Goal: Task Accomplishment & Management: Use online tool/utility

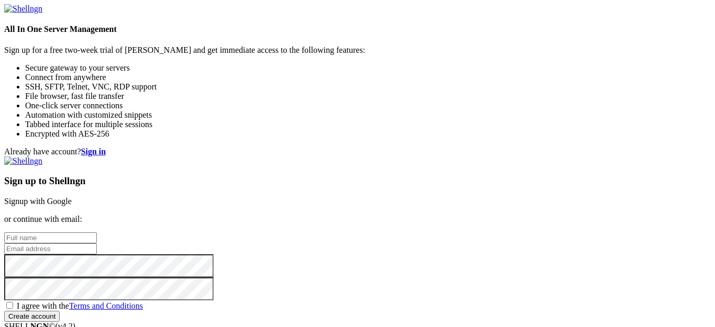
click at [72, 197] on link "Signup with Google" at bounding box center [38, 201] width 68 height 9
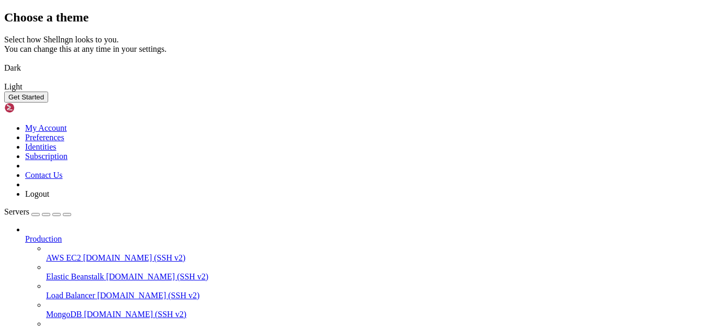
click at [4, 61] on img at bounding box center [4, 61] width 0 height 0
click at [48, 103] on button "Get Started" at bounding box center [26, 97] width 44 height 11
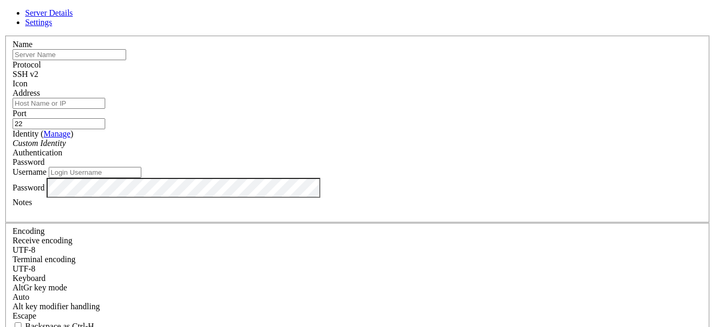
scroll to position [11, 0]
click at [126, 102] on input "Address" at bounding box center [70, 103] width 114 height 11
paste input "[TECHNICAL_ID]"
type input "[TECHNICAL_ID]"
click at [417, 70] on div "SSH v2" at bounding box center [358, 74] width 690 height 9
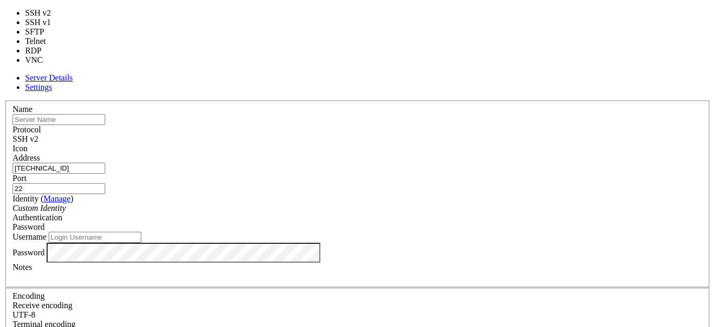
click at [417, 135] on div "SSH v2" at bounding box center [358, 139] width 690 height 9
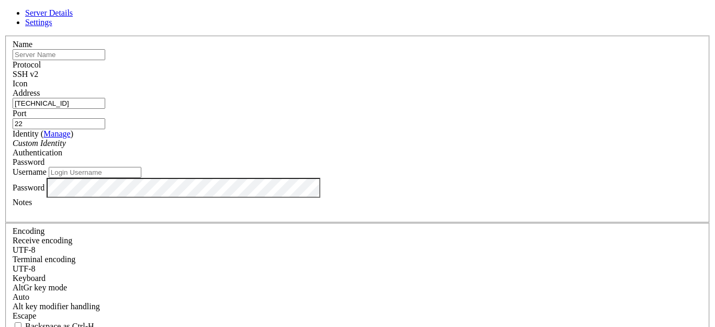
click at [484, 89] on div at bounding box center [358, 89] width 690 height 0
click at [126, 60] on input "text" at bounding box center [70, 54] width 114 height 11
type input "Cyborgt8"
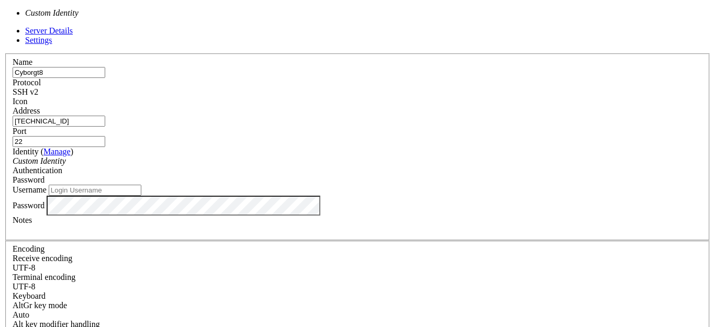
click at [275, 157] on div "Custom Identity" at bounding box center [358, 161] width 690 height 9
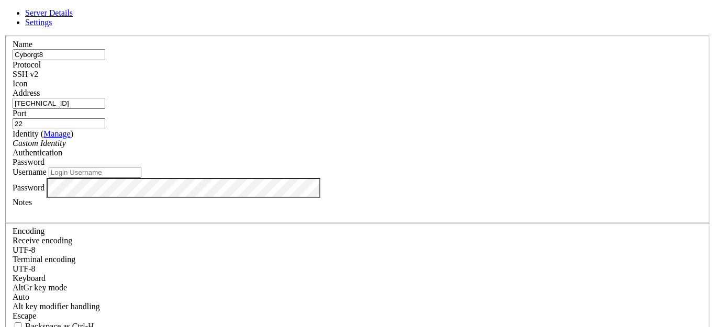
click at [275, 146] on div "Custom Identity" at bounding box center [358, 143] width 690 height 9
click at [141, 178] on input "Username" at bounding box center [95, 172] width 93 height 11
paste input "music_archive"
type input "music_archive"
drag, startPoint x: 406, startPoint y: 98, endPoint x: 373, endPoint y: 112, distance: 35.7
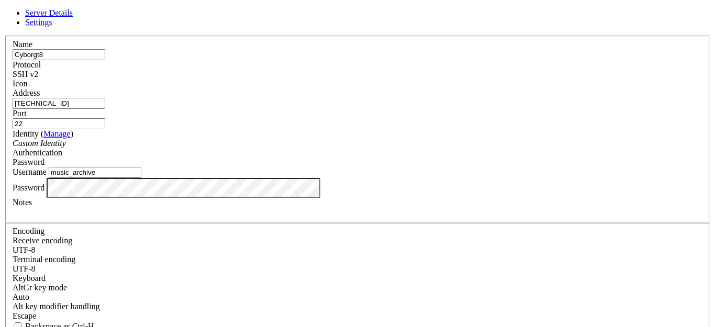
click at [373, 112] on fieldset "Name Cyborgt8 Protocol SSH v2 Icon Address [TECHNICAL_ID] ( Manage )" at bounding box center [357, 130] width 705 height 188
type input "3128"
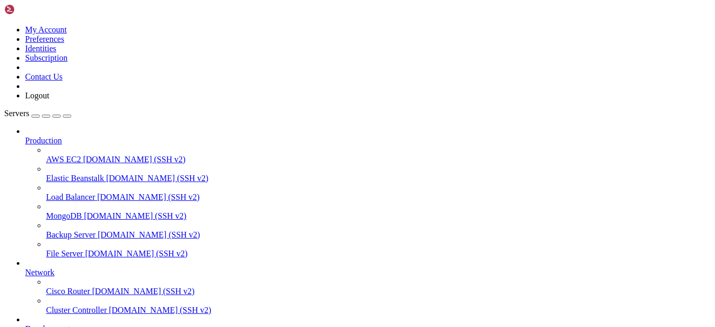
scroll to position [95, 0]
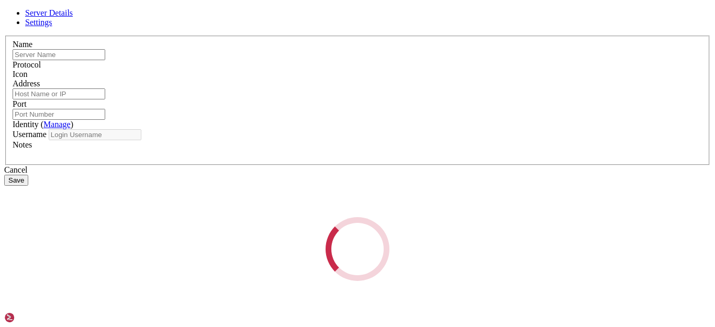
type input "Cyborgt8"
type input "[TECHNICAL_ID]"
type input "3128"
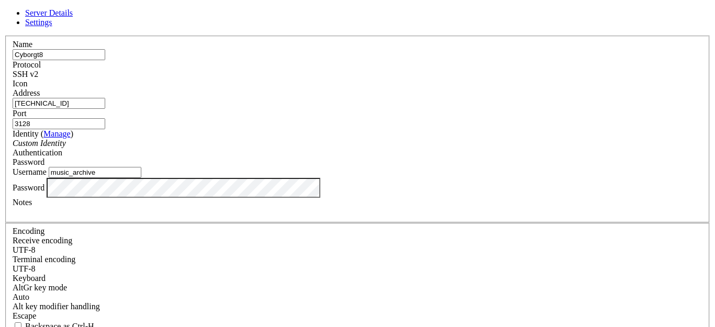
click at [141, 178] on input "music_archive" at bounding box center [95, 172] width 93 height 11
paste input "$[DATE]$BpZ.Q.1m$F0qqPwHSOG50URuOVQTTn."
type input "music_archive"
click at [443, 75] on div "SSH v2" at bounding box center [358, 74] width 690 height 9
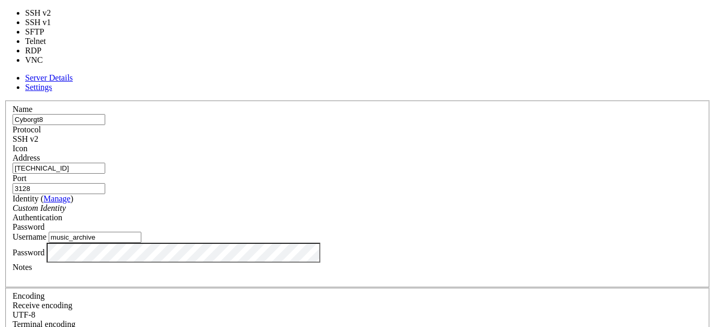
type input "5900"
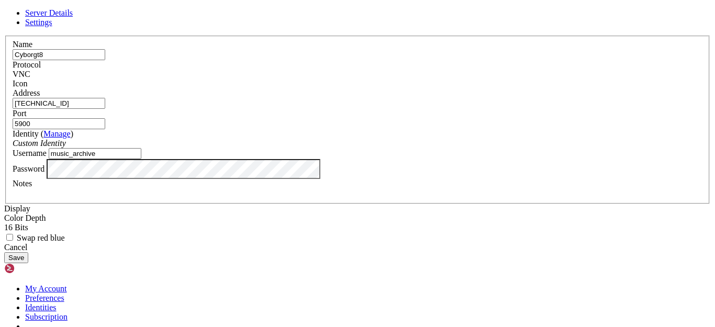
click at [28, 263] on button "Save" at bounding box center [16, 257] width 24 height 11
